Goal: Navigation & Orientation: Find specific page/section

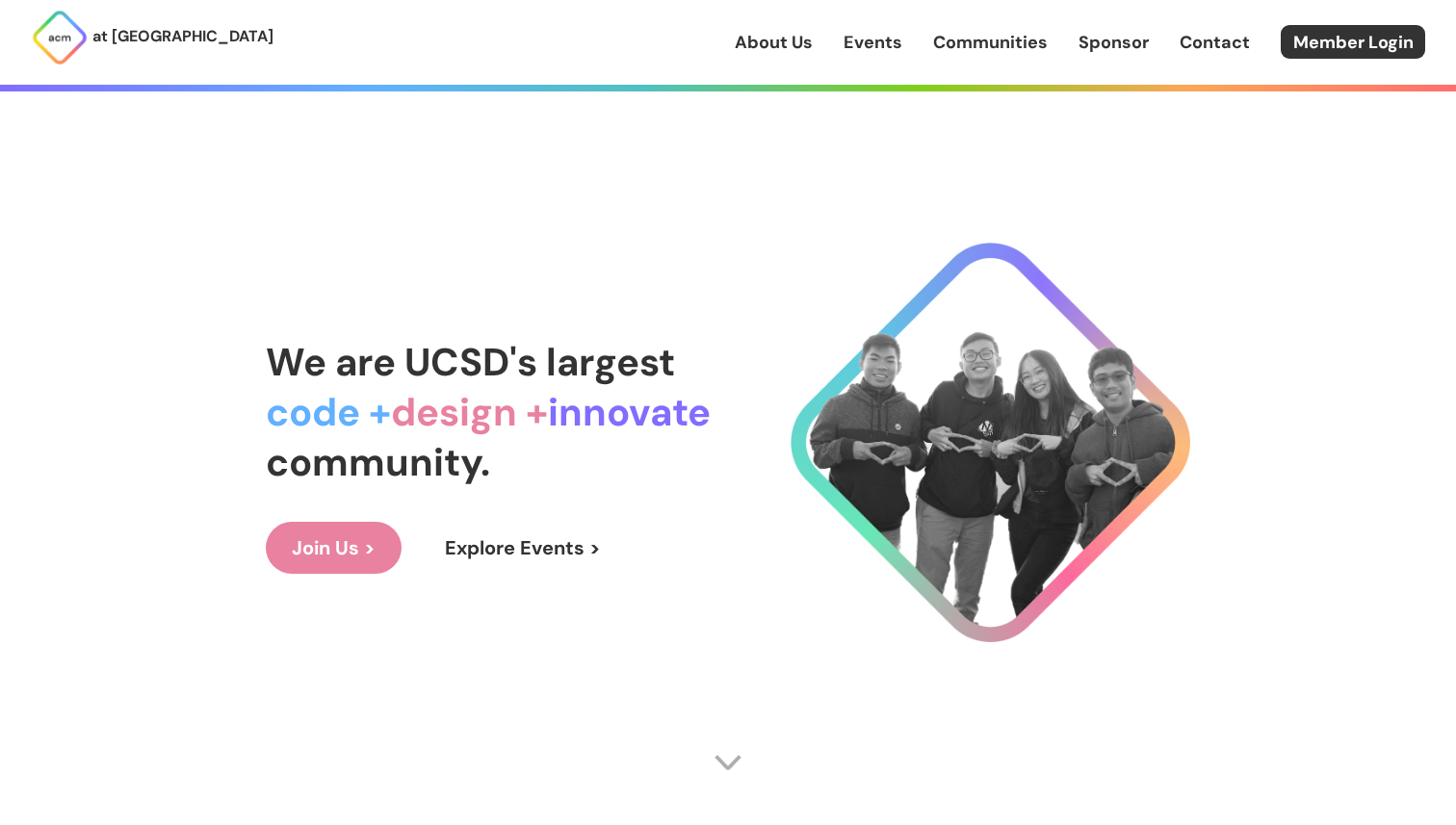
click at [785, 48] on link "About Us" at bounding box center [774, 42] width 78 height 25
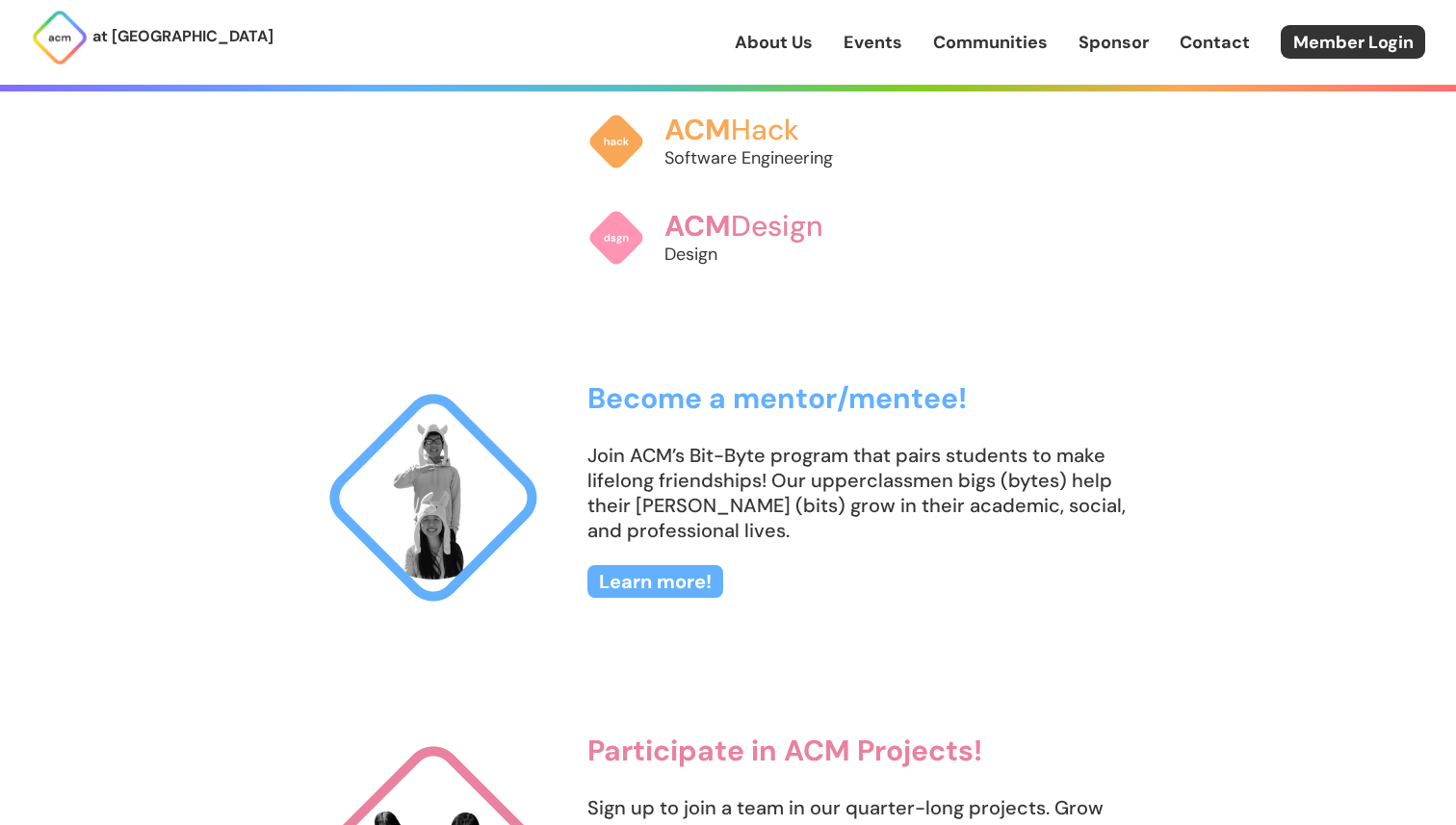
scroll to position [1891, 0]
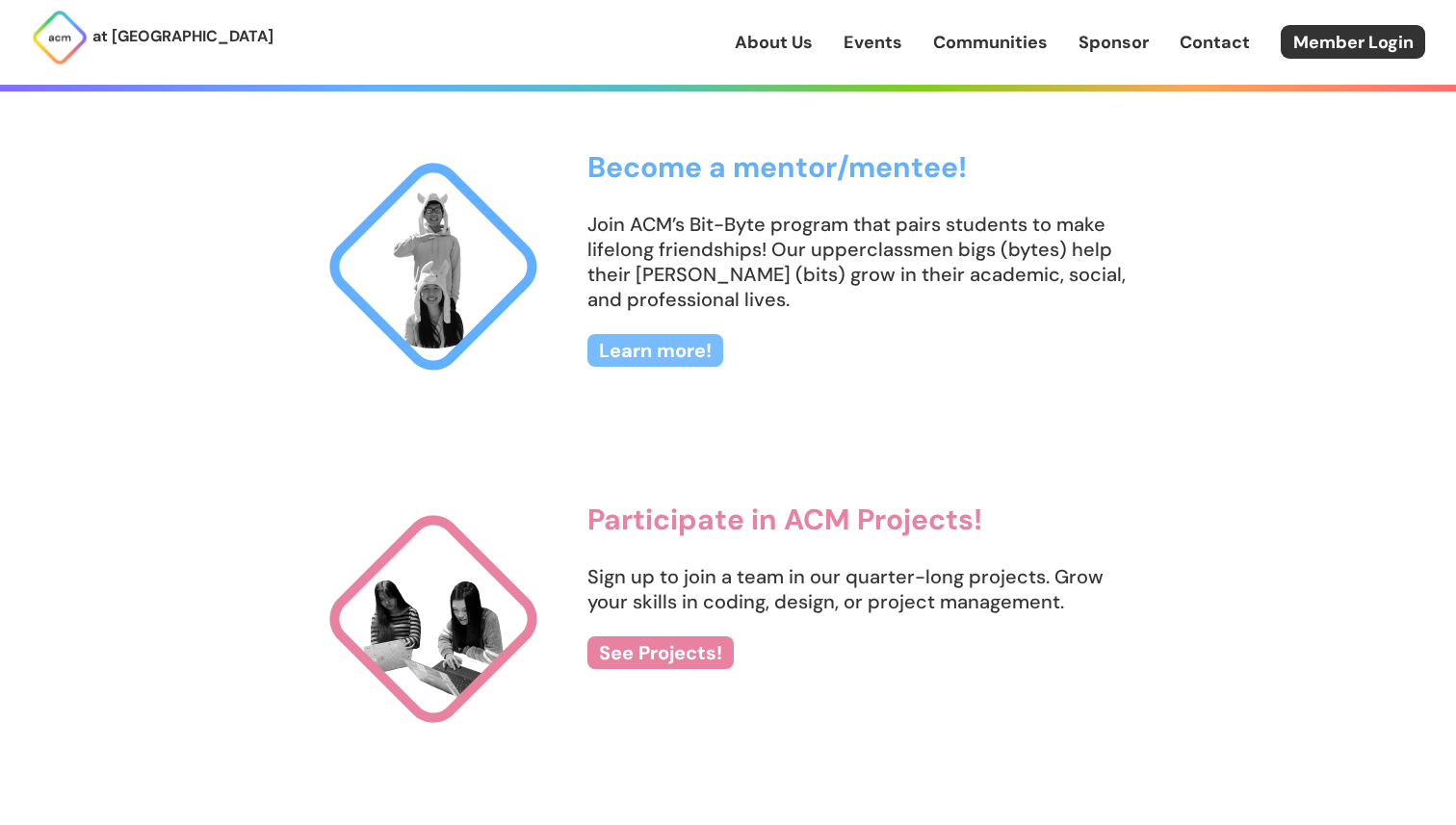
click at [664, 357] on link "Learn more!" at bounding box center [655, 349] width 136 height 33
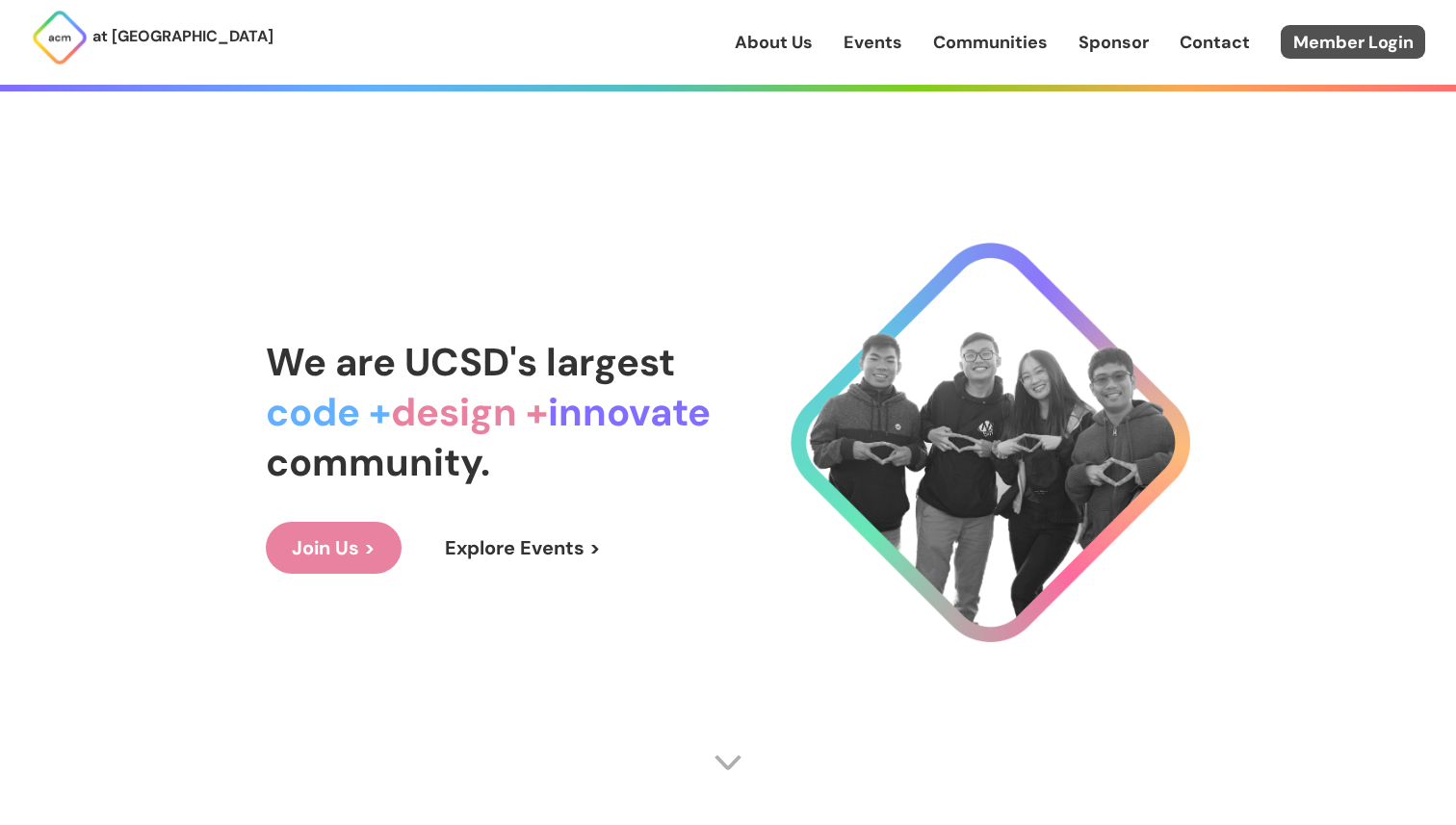
click at [1330, 40] on link "Member Login" at bounding box center [1352, 42] width 144 height 34
